Goal: Task Accomplishment & Management: Use online tool/utility

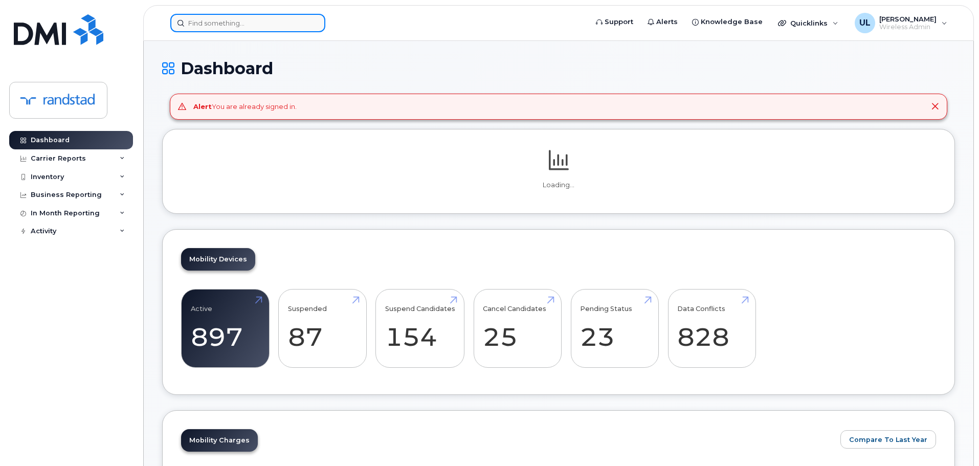
click at [312, 21] on div at bounding box center [247, 23] width 155 height 18
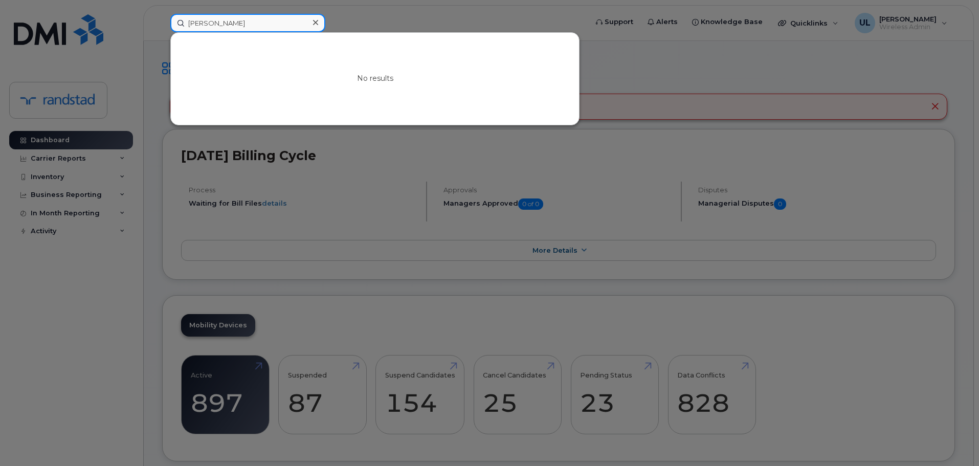
type input "carle"
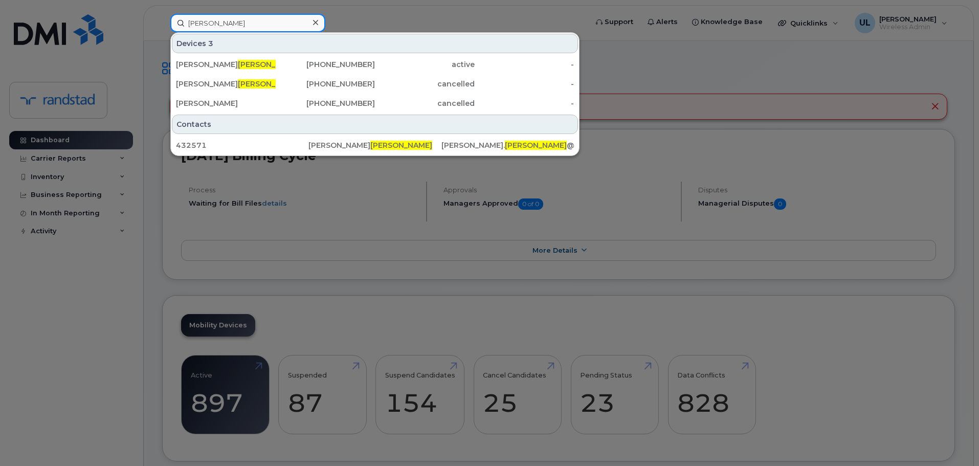
type input "carlsen"
click at [306, 69] on div "[PHONE_NUMBER]" at bounding box center [326, 64] width 100 height 10
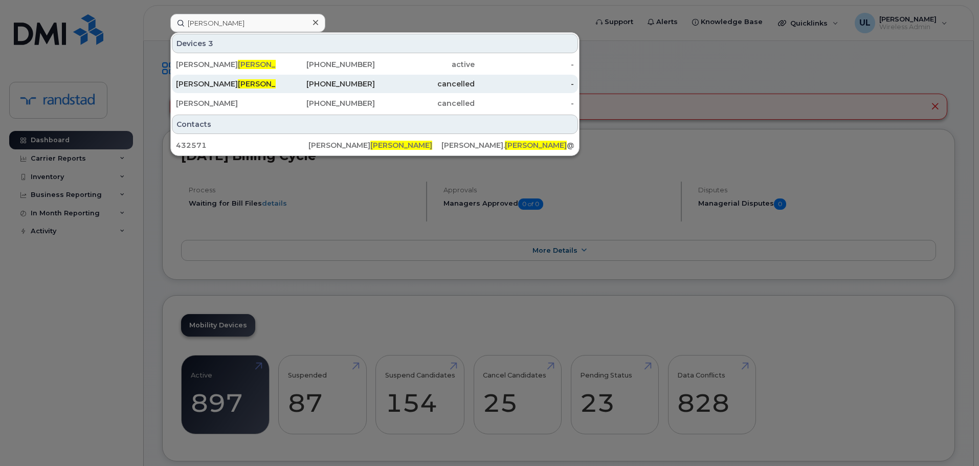
click at [312, 85] on div "[PHONE_NUMBER]" at bounding box center [326, 84] width 100 height 10
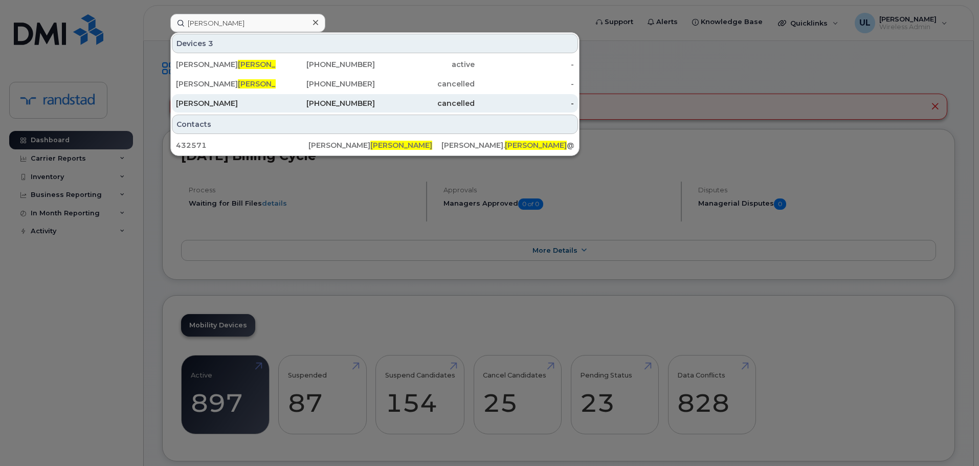
click at [322, 99] on div "[PHONE_NUMBER]" at bounding box center [326, 103] width 100 height 10
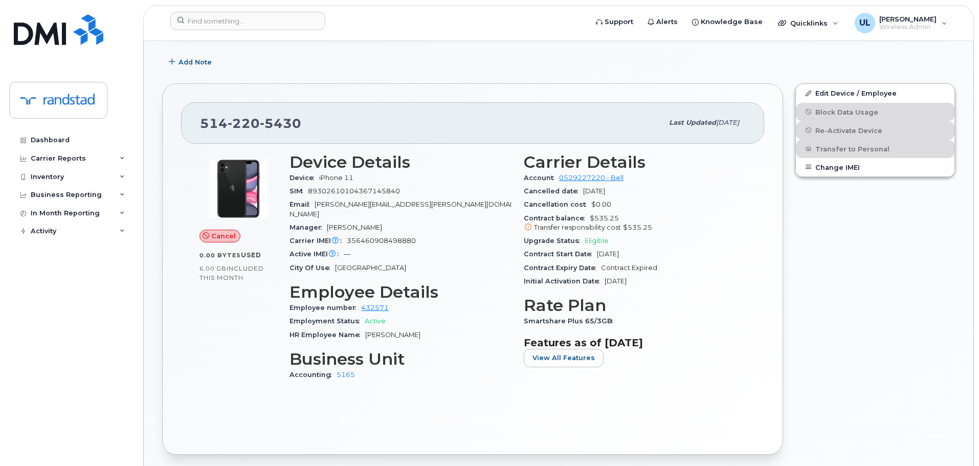
scroll to position [154, 0]
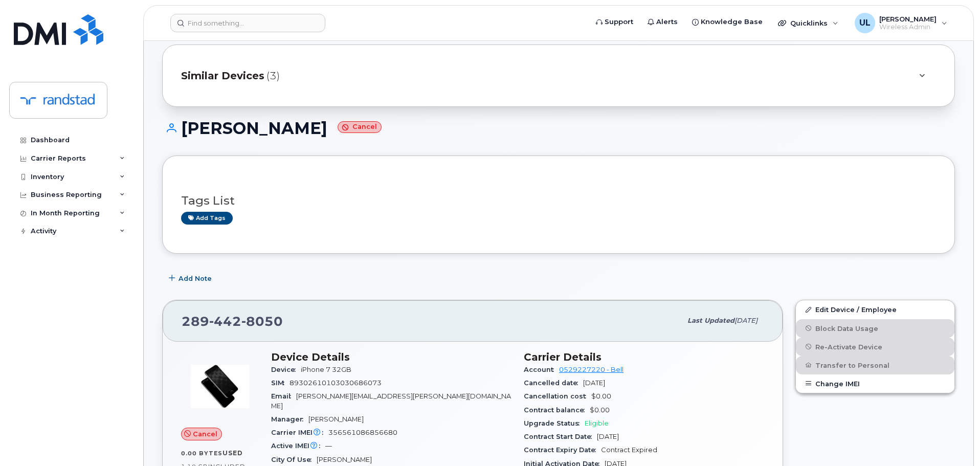
scroll to position [51, 0]
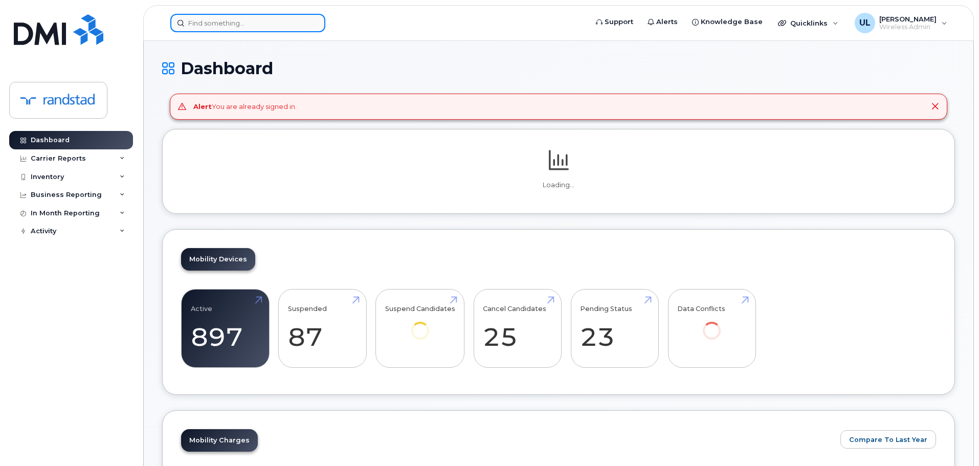
click at [238, 21] on input at bounding box center [247, 23] width 155 height 18
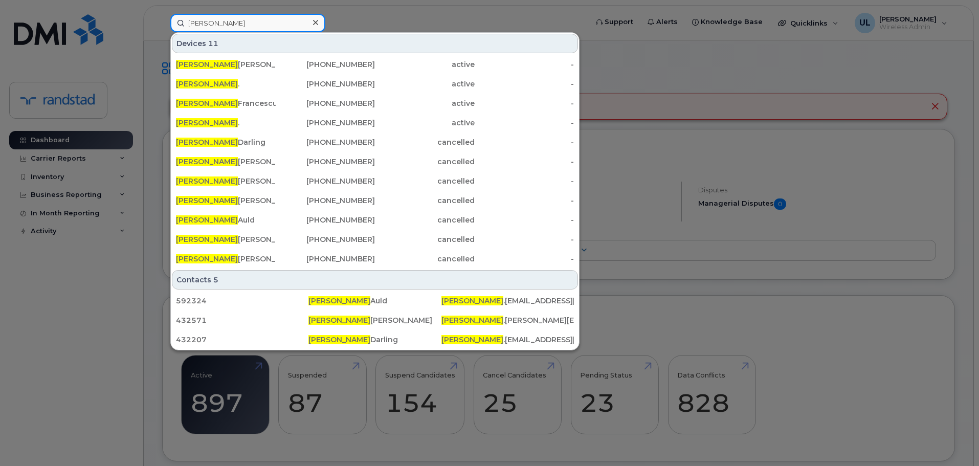
type input "[PERSON_NAME]"
click at [247, 54] on div "Devices 11 [PERSON_NAME] [PHONE_NUMBER] active - Heather . [PHONE_NUMBER] activ…" at bounding box center [375, 151] width 408 height 236
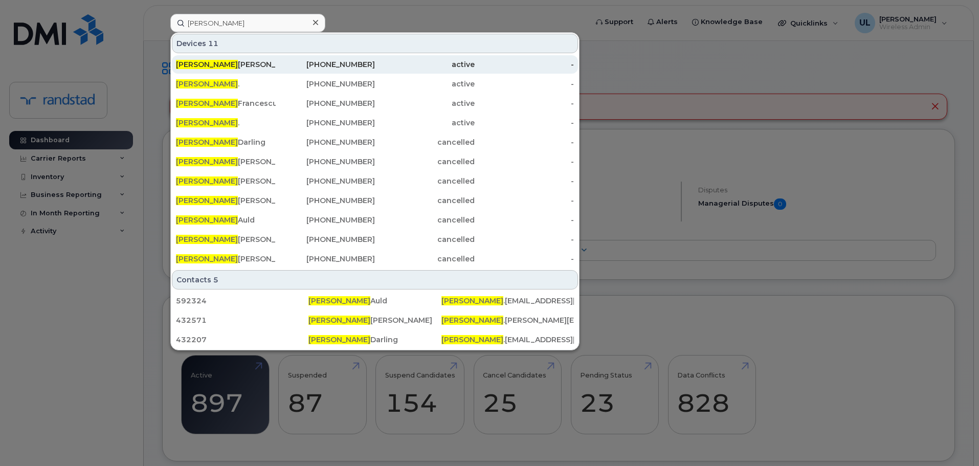
click at [247, 61] on div "[PERSON_NAME]" at bounding box center [226, 64] width 100 height 10
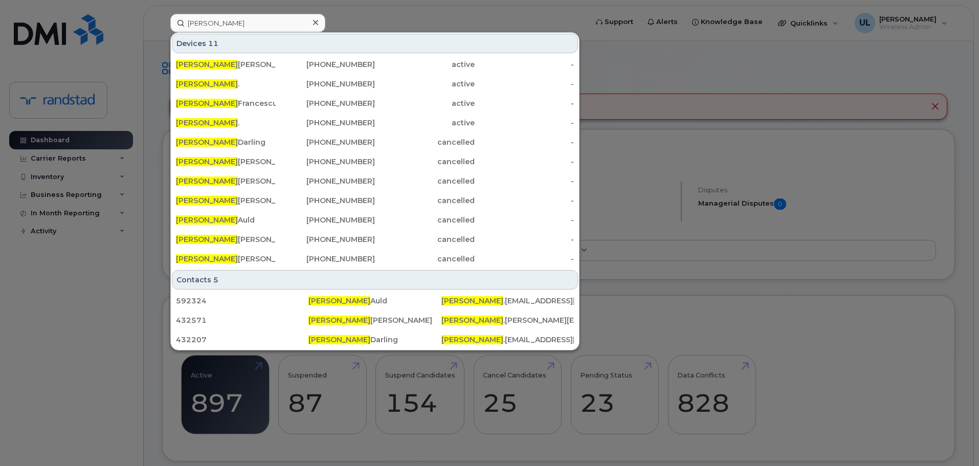
click at [738, 274] on div at bounding box center [489, 233] width 979 height 466
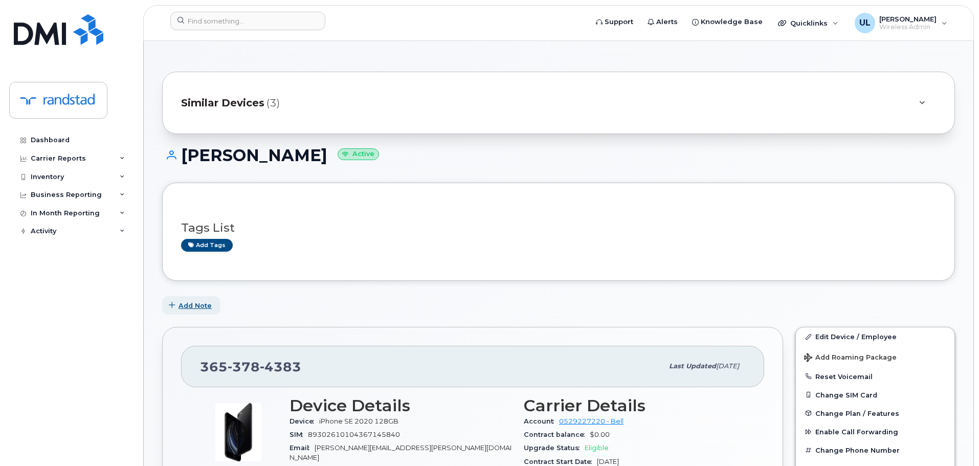
click at [209, 303] on span "Add Note" at bounding box center [195, 306] width 33 height 10
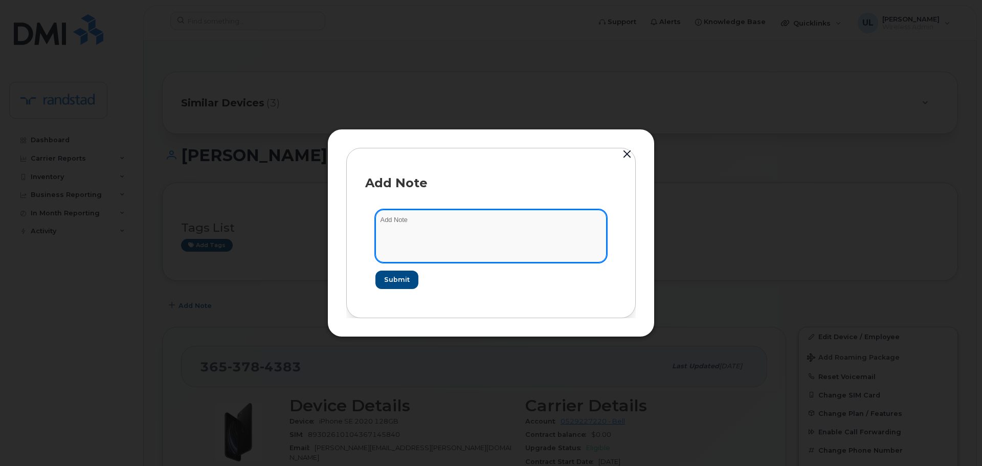
click at [453, 249] on textarea at bounding box center [491, 236] width 231 height 52
type textarea "TEMP LEAVE DO NOT CANCEL LINE"
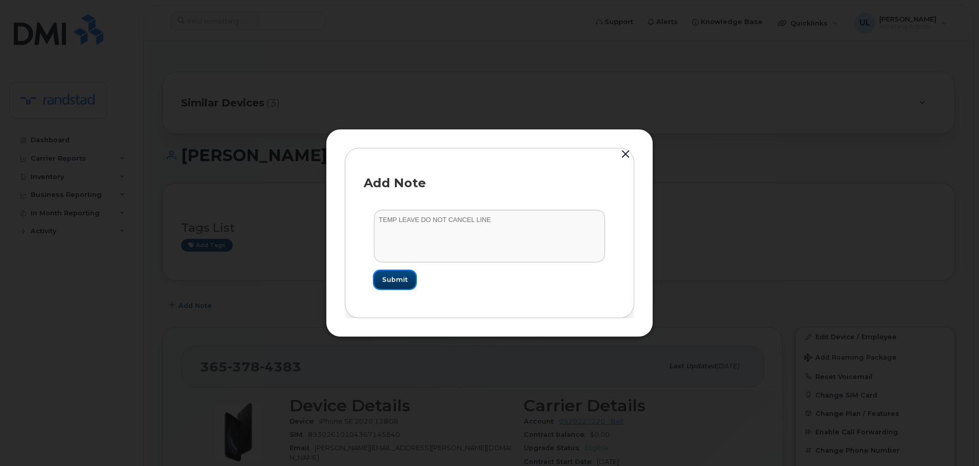
click at [406, 274] on button "Submit" at bounding box center [395, 280] width 42 height 18
